Goal: Task Accomplishment & Management: Manage account settings

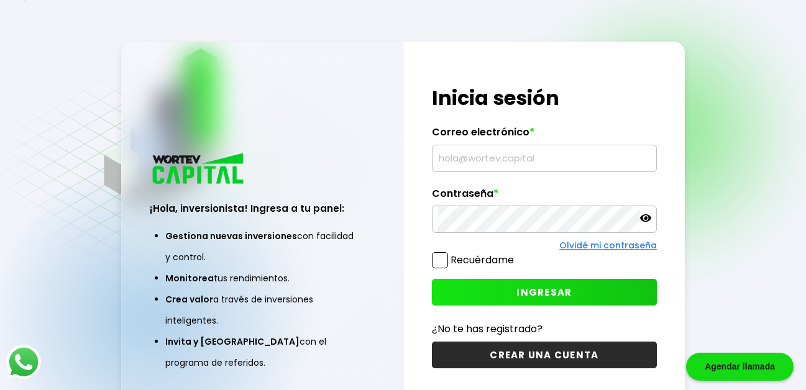
click at [498, 158] on input "text" at bounding box center [544, 158] width 214 height 26
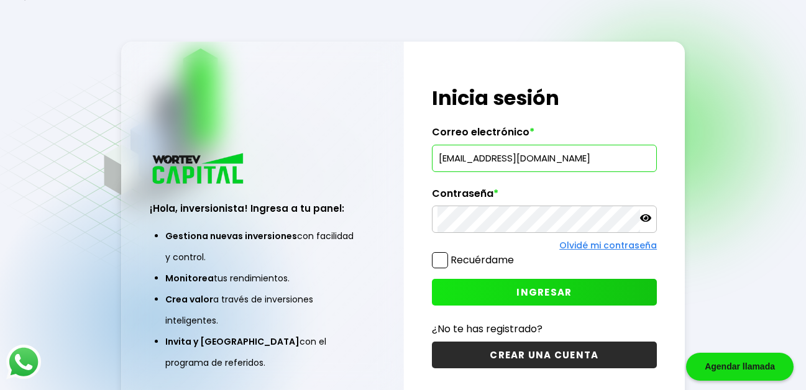
type input "[EMAIL_ADDRESS][DOMAIN_NAME]"
click at [503, 289] on button "INGRESAR" at bounding box center [544, 292] width 225 height 27
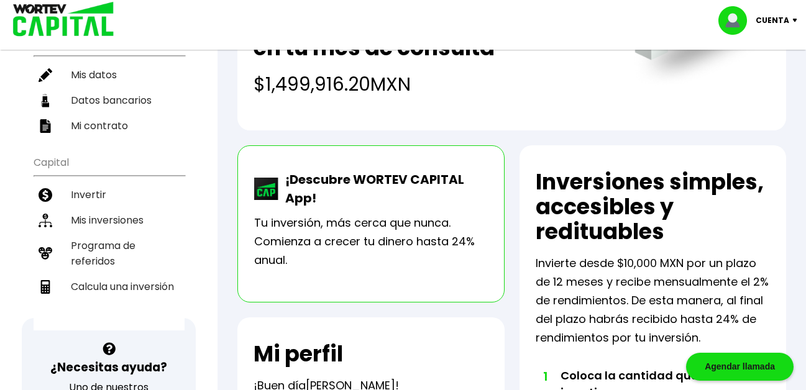
scroll to position [155, 0]
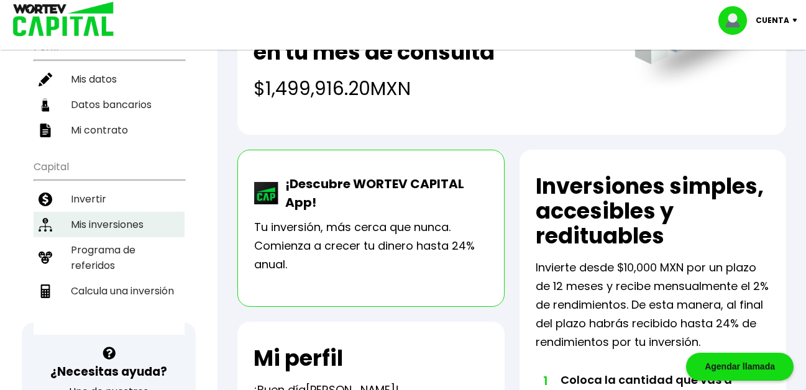
click at [130, 212] on li "Mis inversiones" at bounding box center [109, 224] width 151 height 25
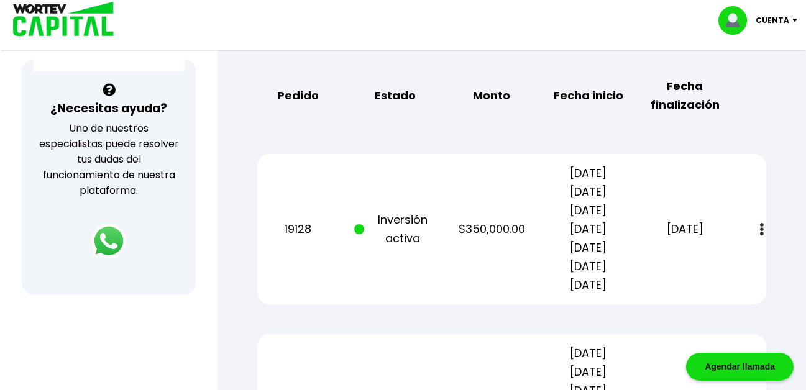
scroll to position [416, 0]
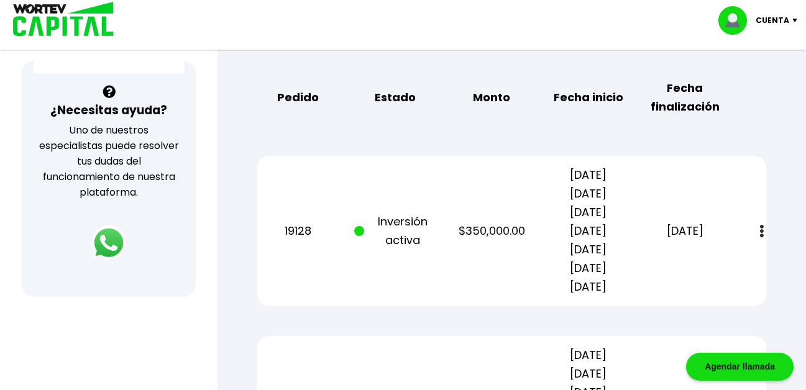
click at [760, 231] on img at bounding box center [762, 231] width 4 height 13
click at [476, 284] on div "19128 Inversión activa $350,000.00 [DATE] [DATE] [DATE] [DATE] [DATE] [DATE] [D…" at bounding box center [511, 231] width 509 height 150
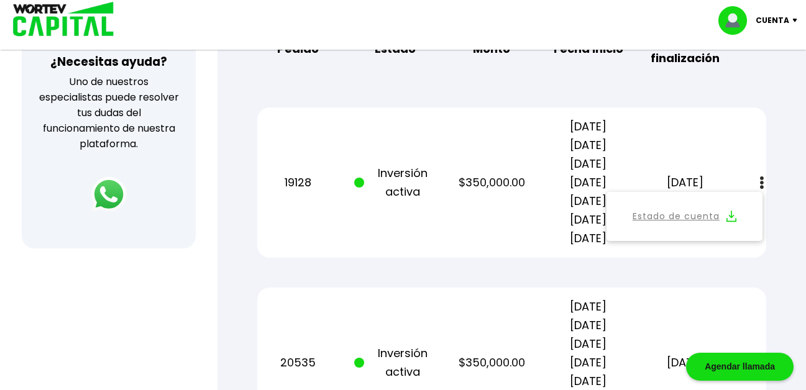
scroll to position [464, 0]
click at [470, 329] on div "20535 Inversión activa $350,000.00 [DATE] [DATE] [DATE] [DATE] [DATE] [DATE] [D…" at bounding box center [511, 363] width 509 height 150
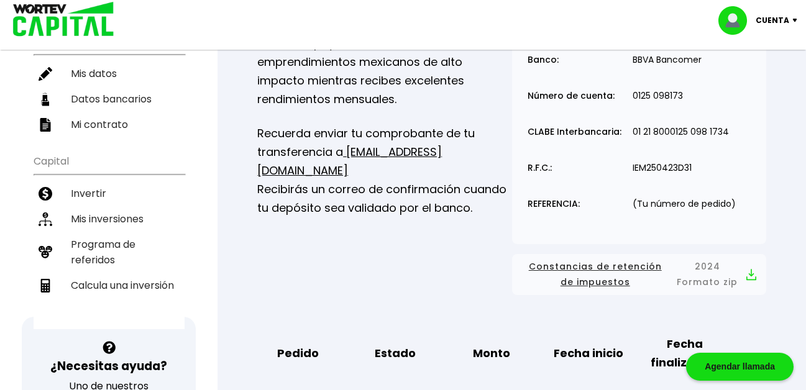
scroll to position [161, 0]
click at [596, 265] on span "Constancias de retención de impuestos" at bounding box center [595, 273] width 147 height 31
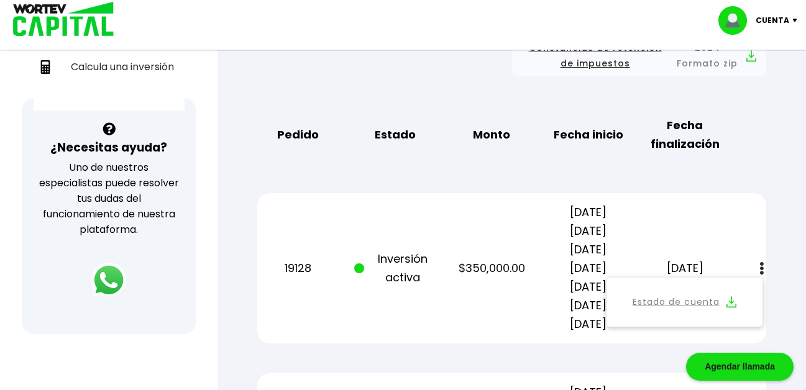
scroll to position [0, 0]
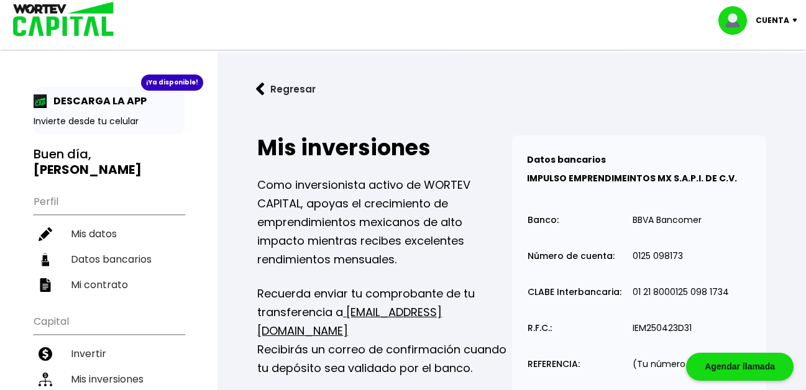
click at [776, 17] on p "Cuenta" at bounding box center [772, 20] width 34 height 19
click at [770, 82] on li "Cerrar sesión" at bounding box center [758, 82] width 99 height 25
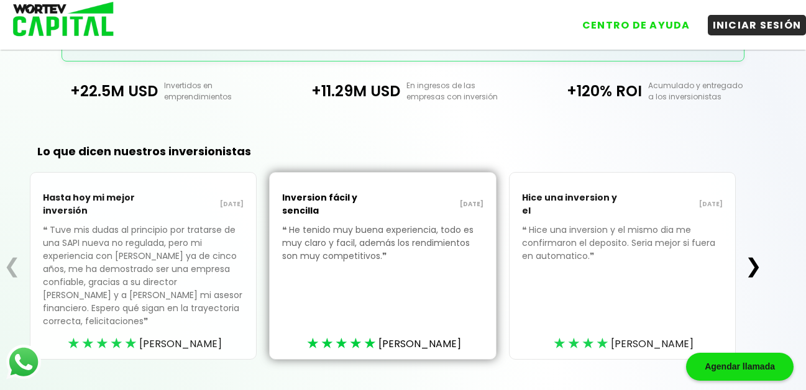
scroll to position [355, 0]
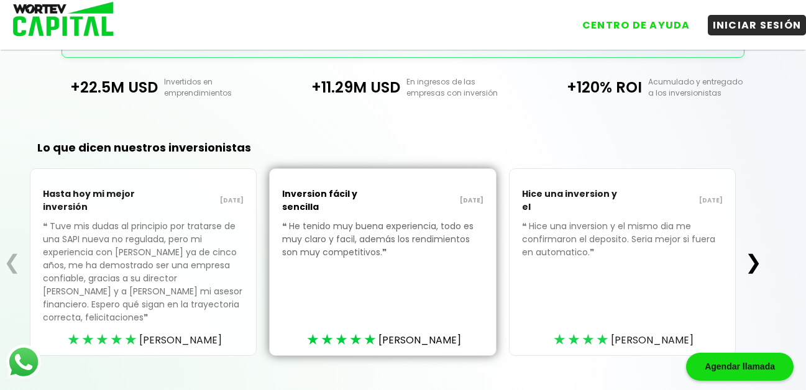
click at [753, 252] on button "❯" at bounding box center [753, 262] width 24 height 25
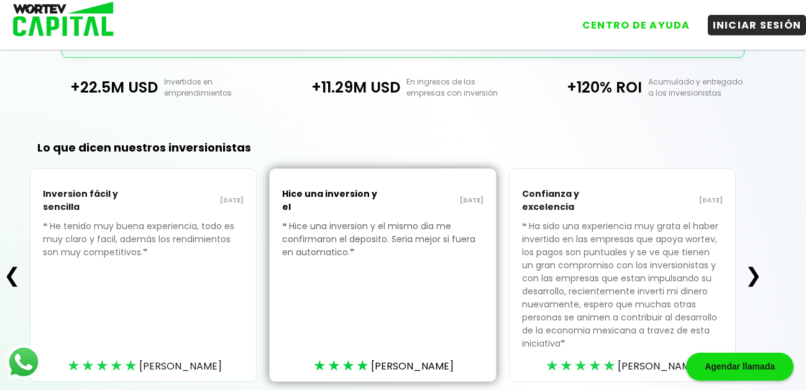
click at [758, 274] on button "❯" at bounding box center [753, 275] width 24 height 25
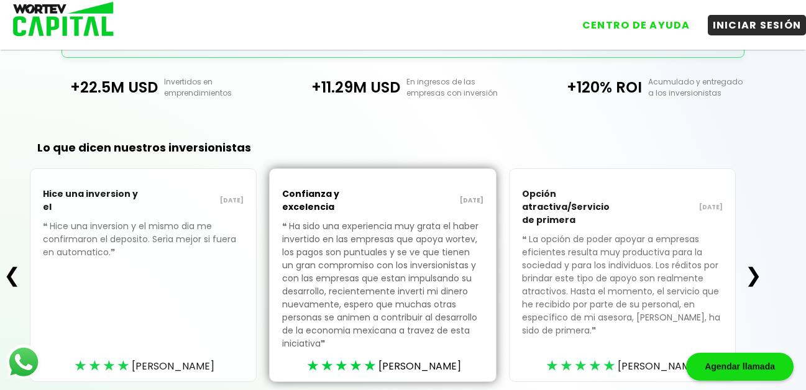
click at [758, 274] on button "❯" at bounding box center [753, 275] width 24 height 25
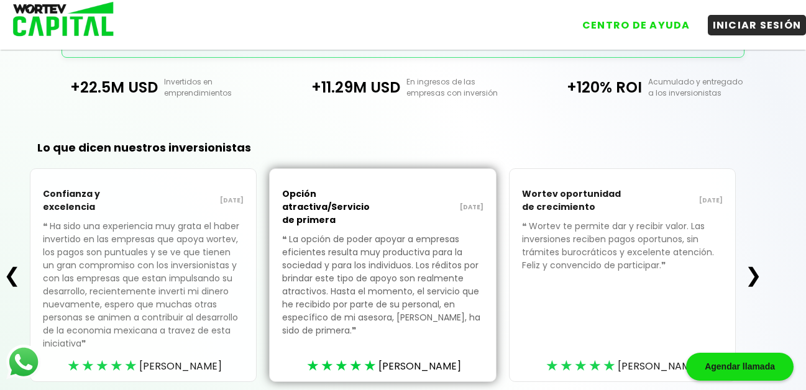
click at [758, 274] on button "❯" at bounding box center [753, 275] width 24 height 25
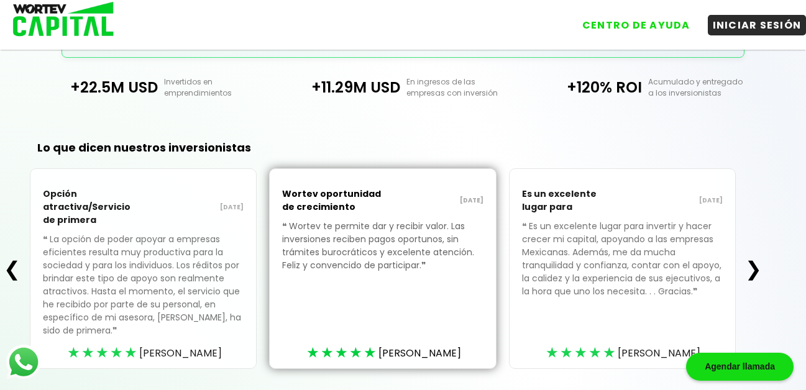
click at [758, 274] on button "❯" at bounding box center [753, 269] width 24 height 25
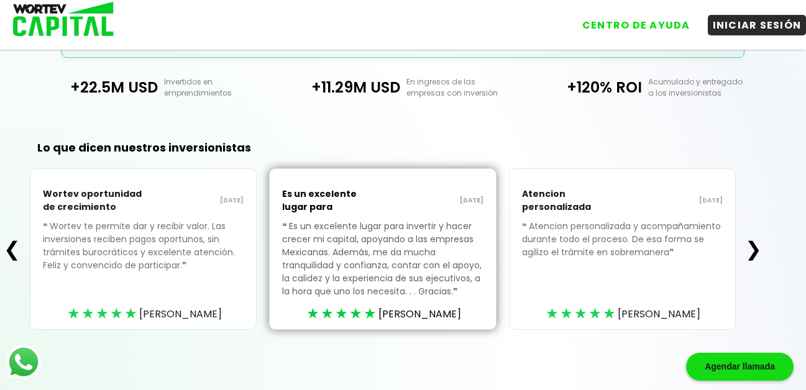
click at [758, 274] on div "❮ Wortev oportunidad de crecimiento [DATE] ❝ Wortev te permite dar y recibir va…" at bounding box center [382, 248] width 765 height 161
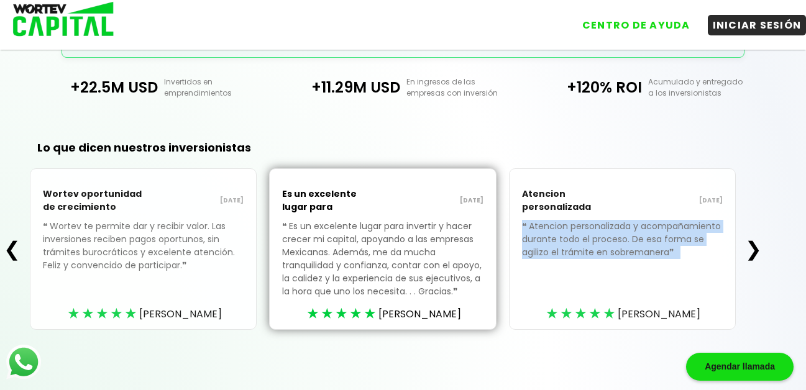
click at [756, 246] on button "❯" at bounding box center [753, 249] width 24 height 25
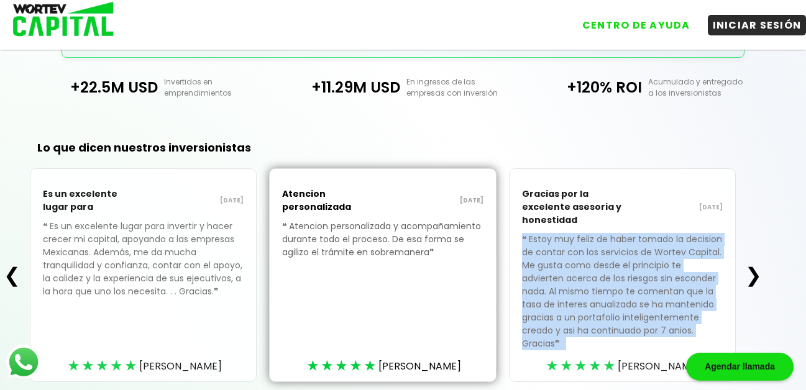
click at [666, 196] on div "Gracias por la excelente asesoria y honestidad [DATE]" at bounding box center [622, 207] width 201 height 52
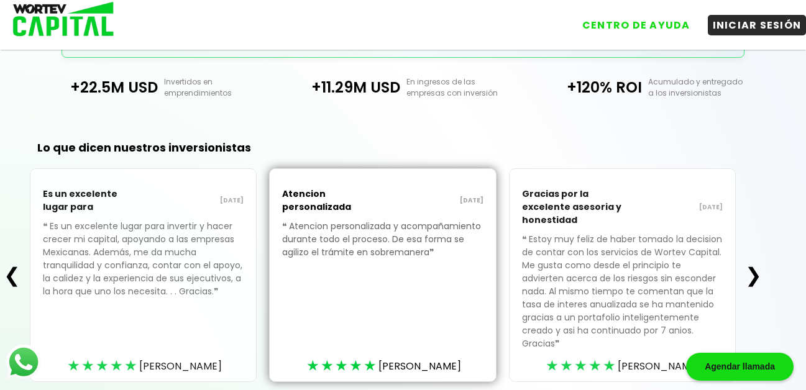
click at [757, 267] on button "❯" at bounding box center [753, 275] width 24 height 25
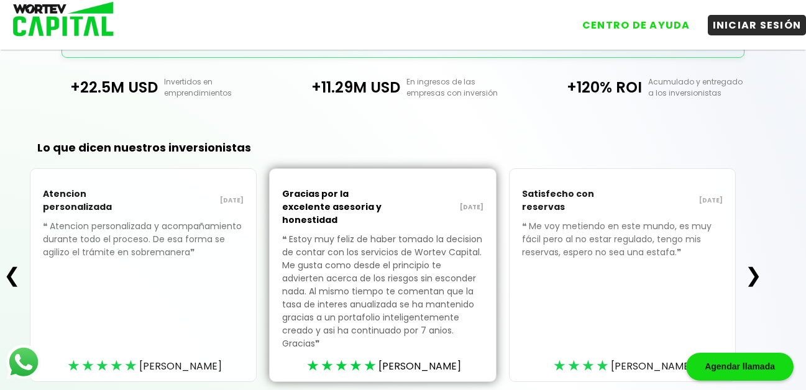
click at [757, 270] on button "❯" at bounding box center [753, 275] width 24 height 25
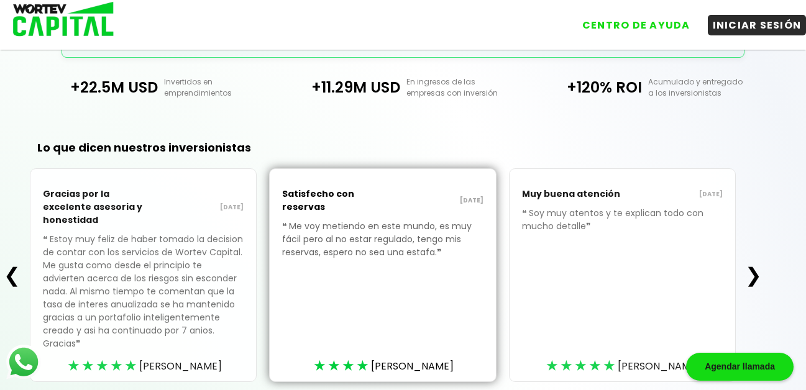
click at [757, 270] on button "❯" at bounding box center [753, 275] width 24 height 25
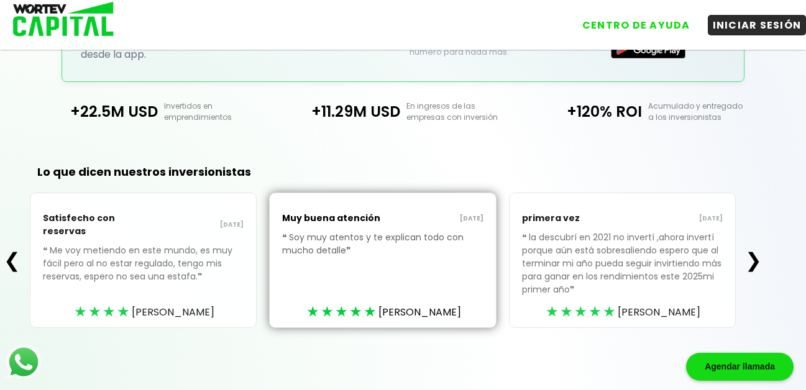
scroll to position [330, 0]
click at [757, 260] on button "❯" at bounding box center [753, 260] width 24 height 25
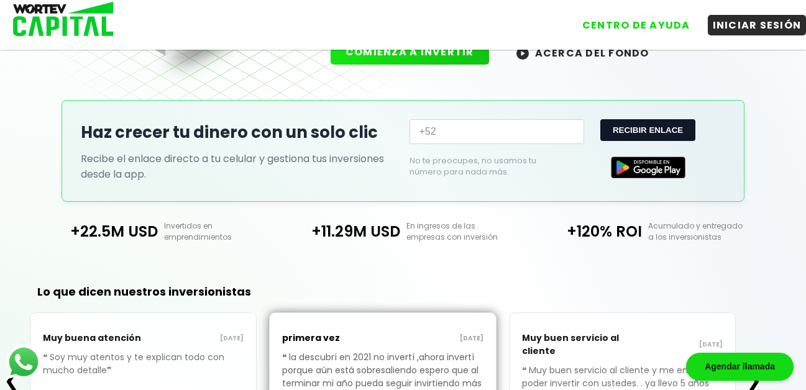
scroll to position [0, 0]
